Goal: Information Seeking & Learning: Learn about a topic

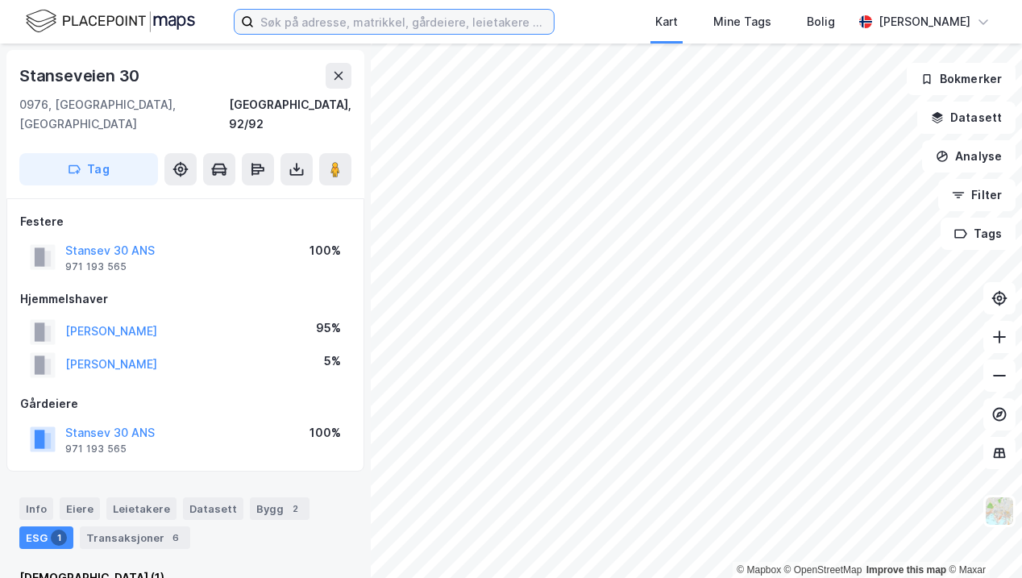
click at [292, 20] on input at bounding box center [404, 22] width 300 height 24
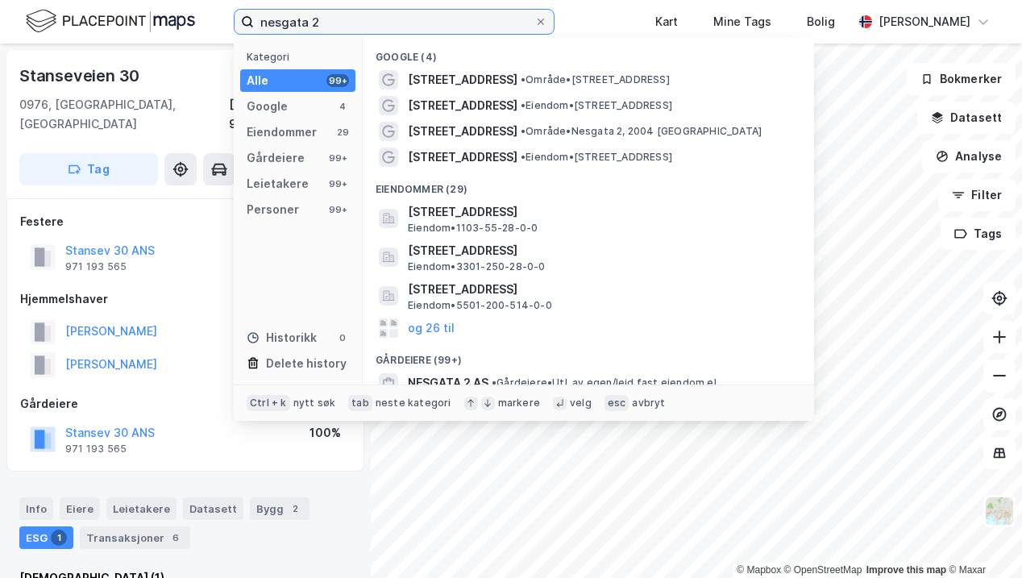
type input "nesgata 2"
click at [443, 101] on span "[STREET_ADDRESS]" at bounding box center [463, 105] width 110 height 19
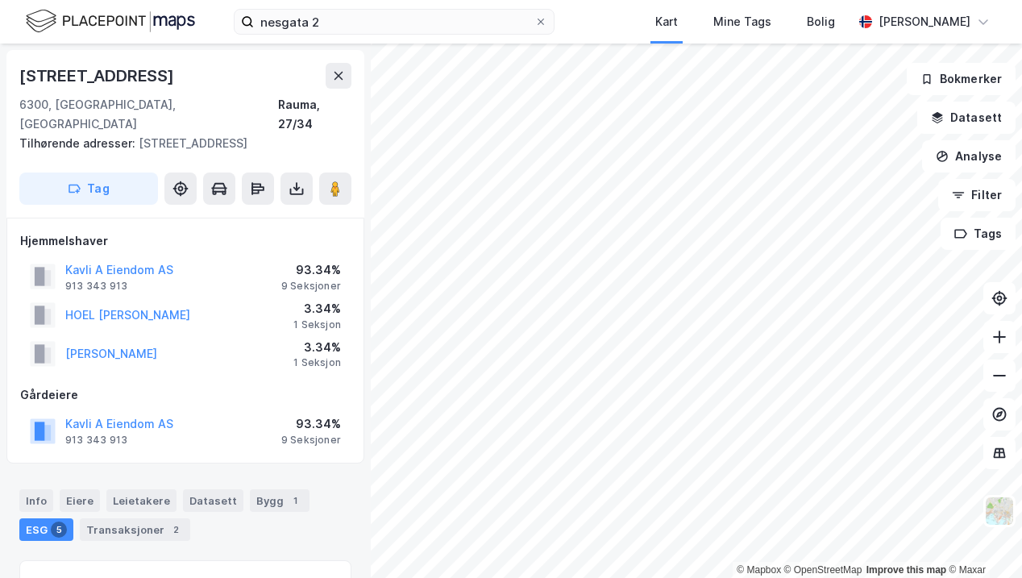
click at [0, 0] on button "Kavli A Eiendom AS" at bounding box center [0, 0] width 0 height 0
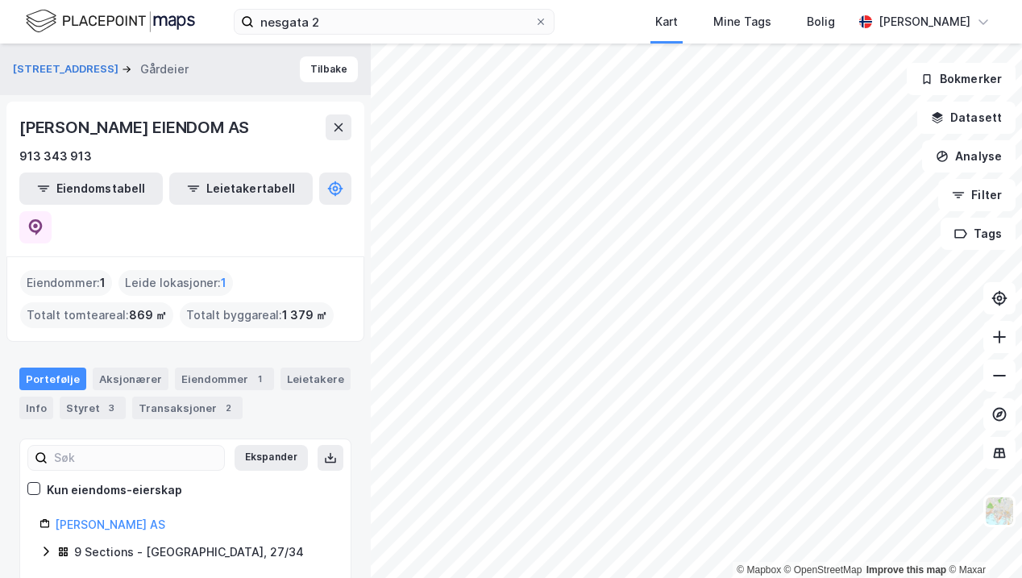
click at [103, 400] on div "3" at bounding box center [111, 408] width 16 height 16
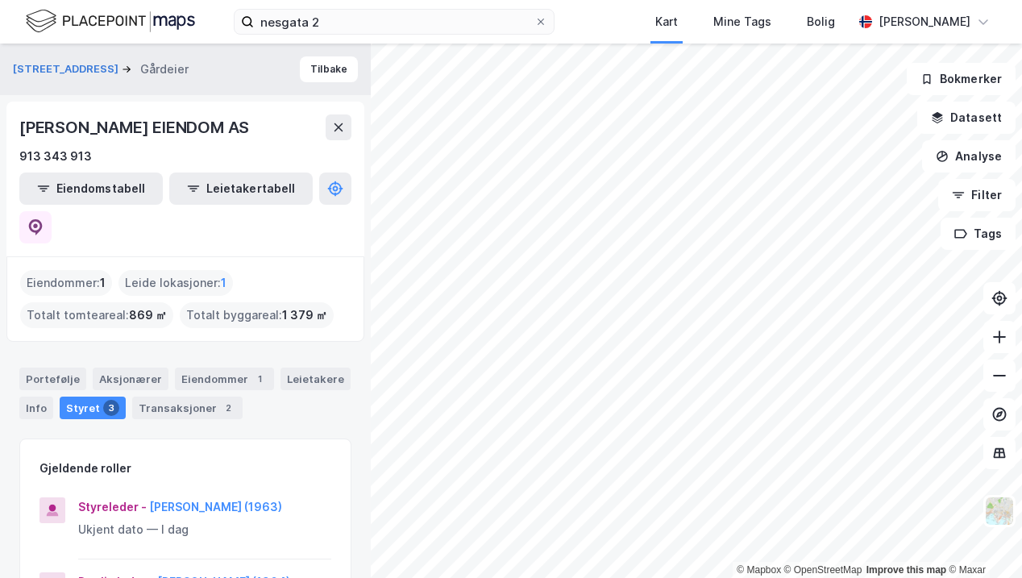
click at [200, 396] on div "Transaksjoner 2" at bounding box center [187, 407] width 110 height 23
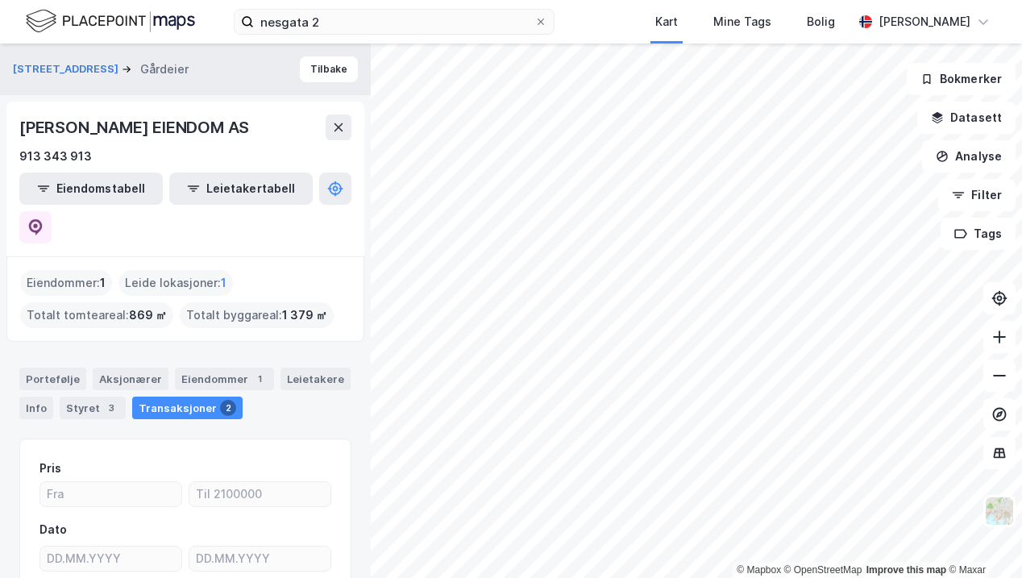
click at [328, 73] on button "Tilbake" at bounding box center [329, 69] width 58 height 26
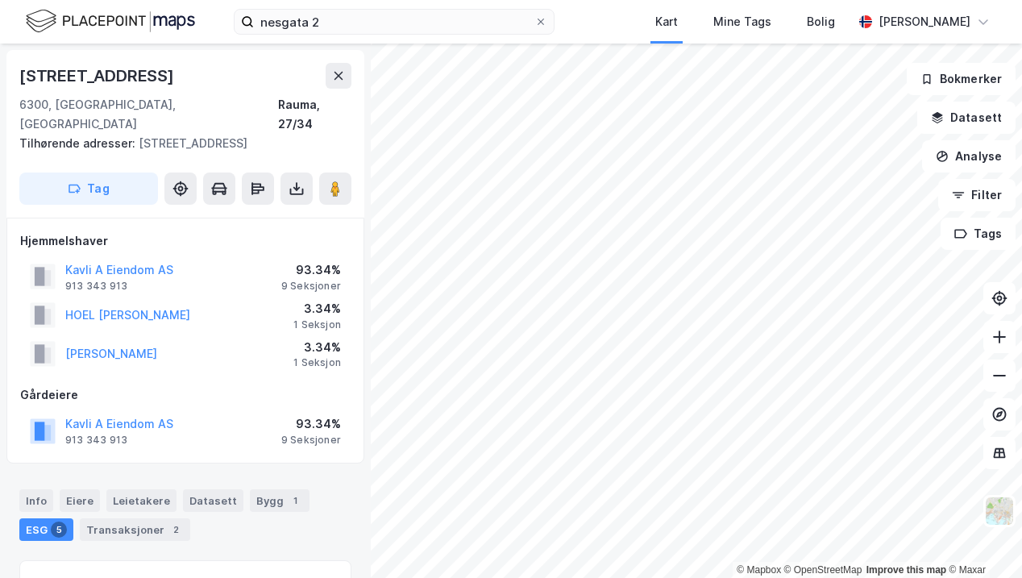
click at [258, 489] on div "Bygg 1" at bounding box center [280, 500] width 60 height 23
click at [334, 180] on image at bounding box center [335, 188] width 10 height 16
